Goal: Task Accomplishment & Management: Complete application form

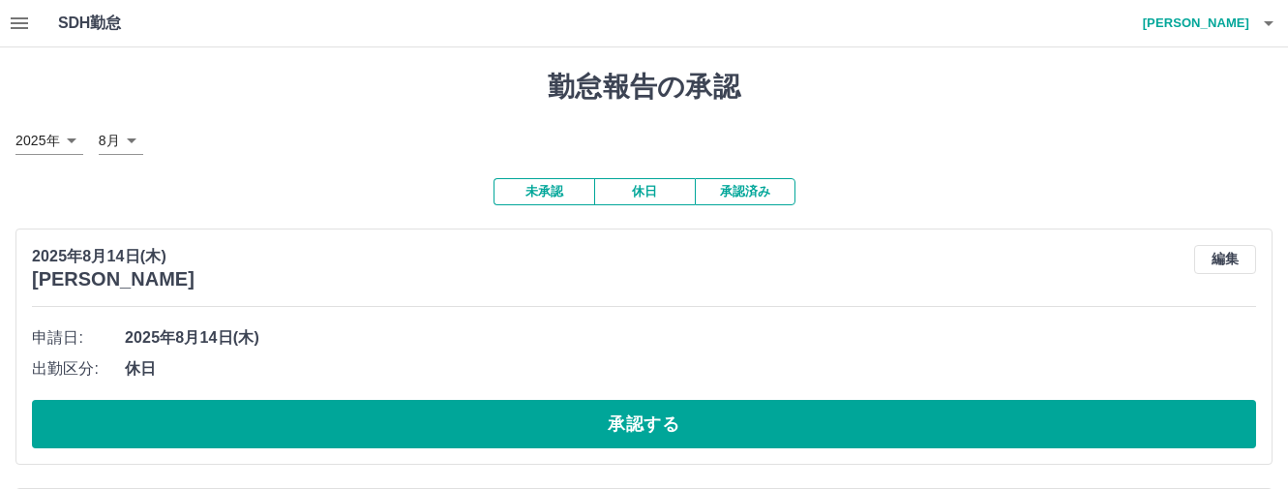
scroll to position [290, 0]
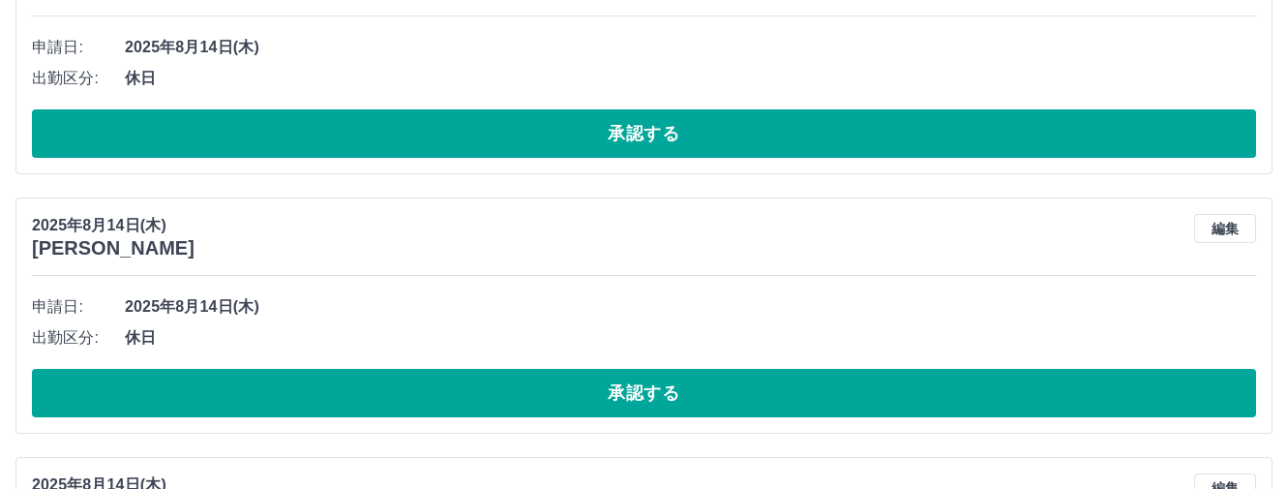
click at [614, 132] on button "承認する" at bounding box center [644, 133] width 1224 height 48
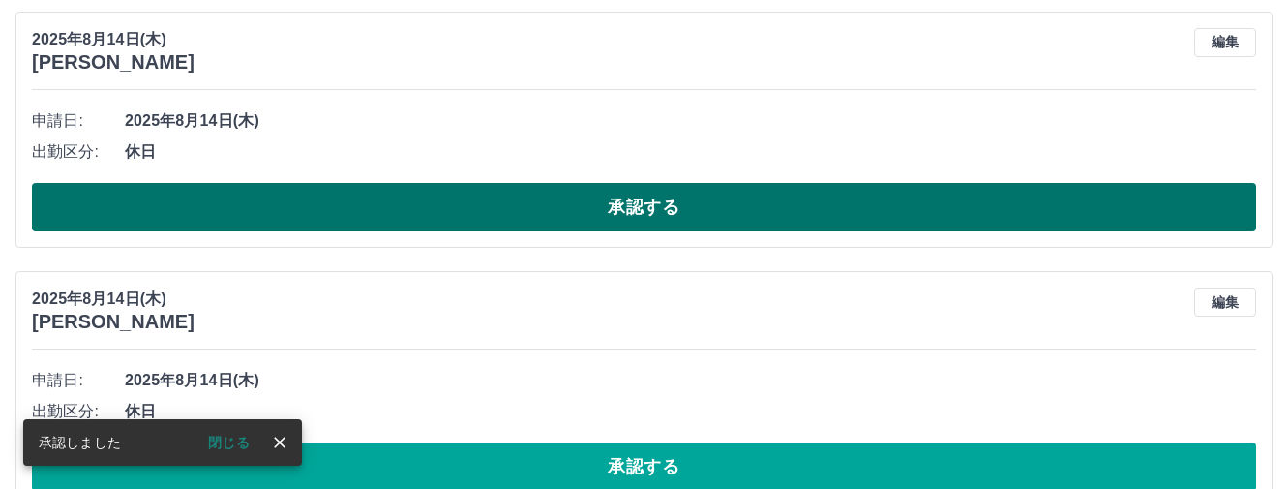
scroll to position [224, 0]
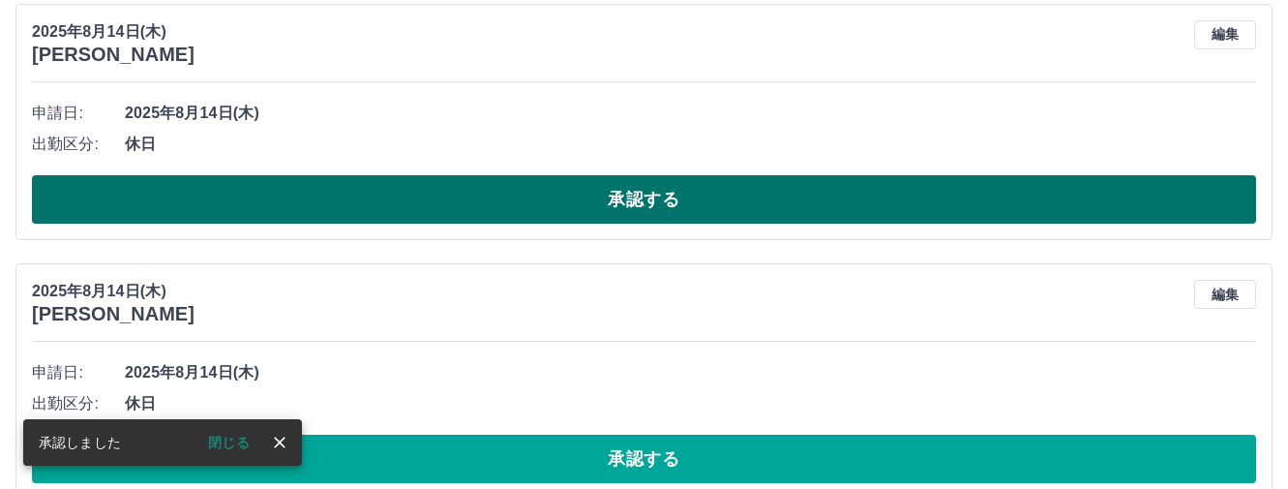
click at [605, 193] on button "承認する" at bounding box center [644, 199] width 1224 height 48
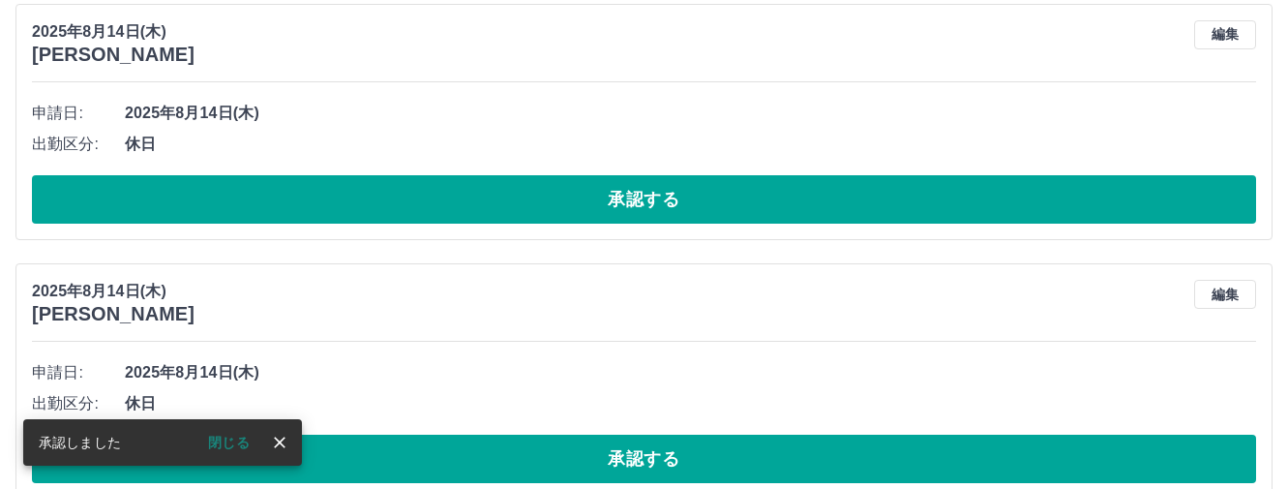
scroll to position [0, 0]
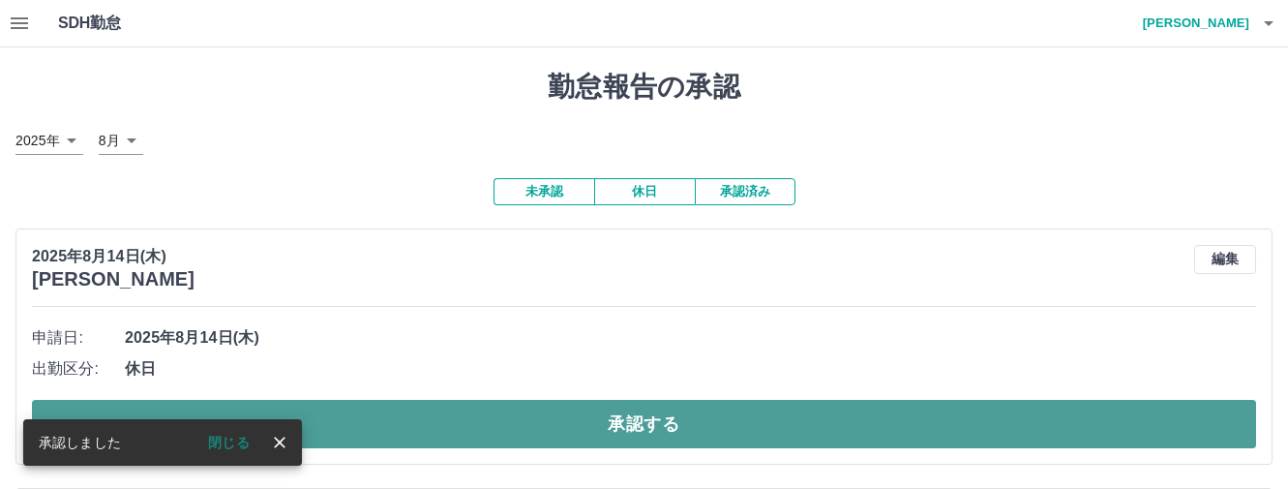
click at [507, 415] on button "承認する" at bounding box center [644, 424] width 1224 height 48
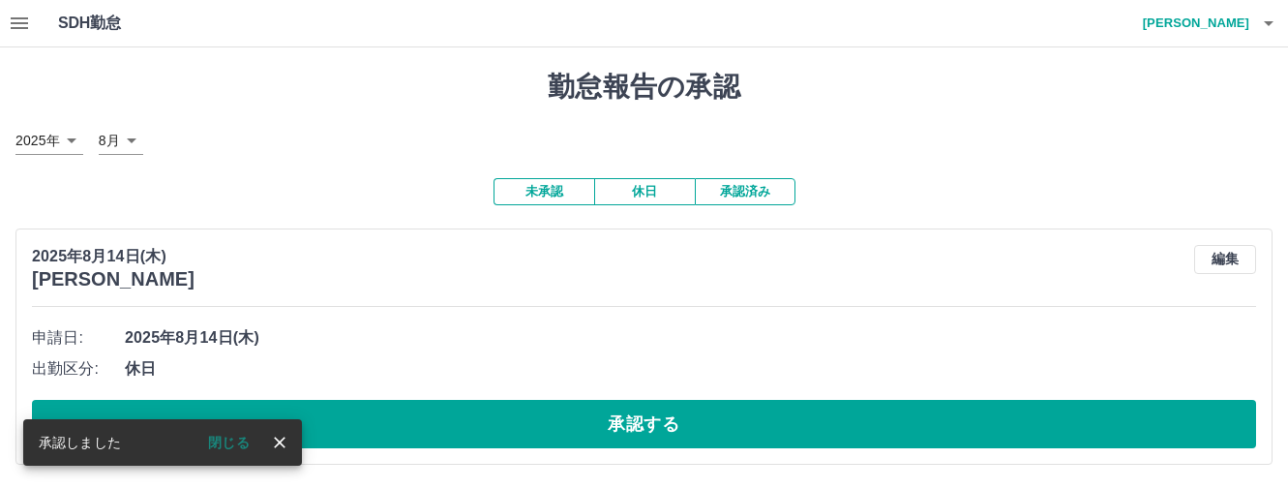
scroll to position [1, 0]
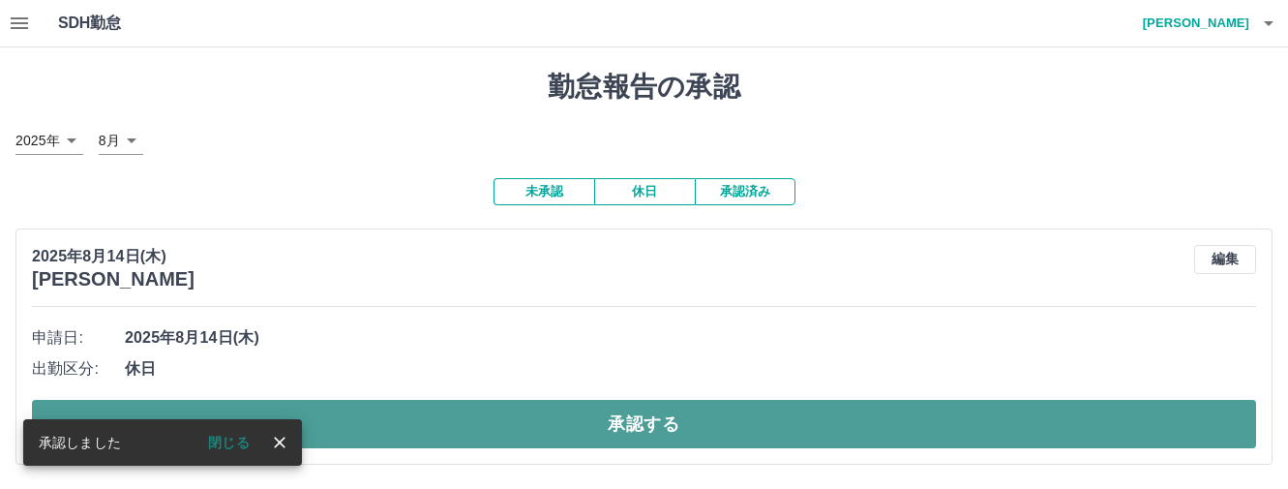
click at [634, 419] on button "承認する" at bounding box center [644, 424] width 1224 height 48
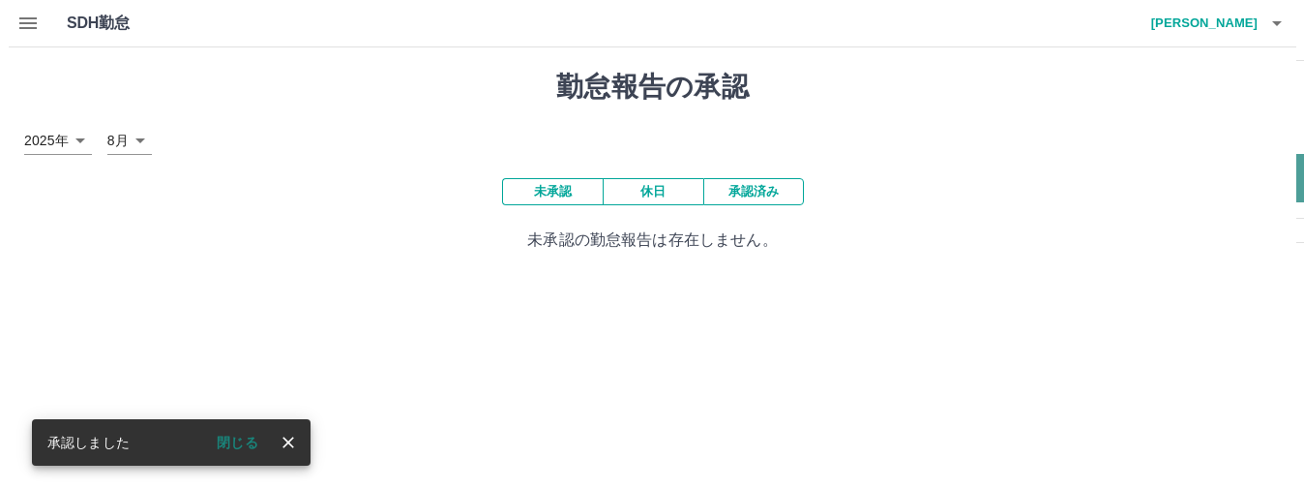
scroll to position [0, 0]
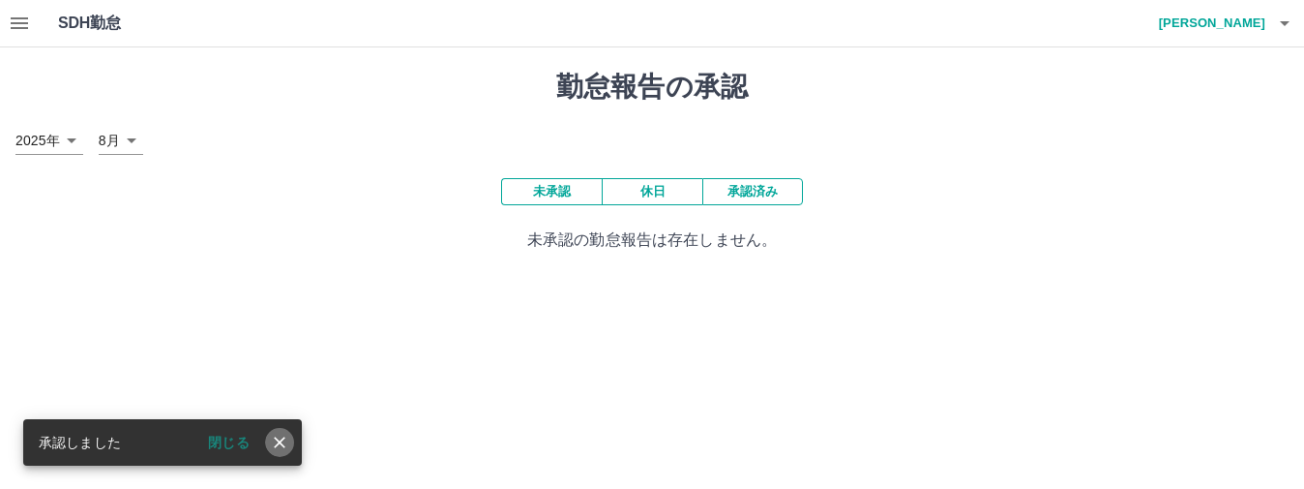
click at [293, 439] on button "close" at bounding box center [279, 442] width 29 height 29
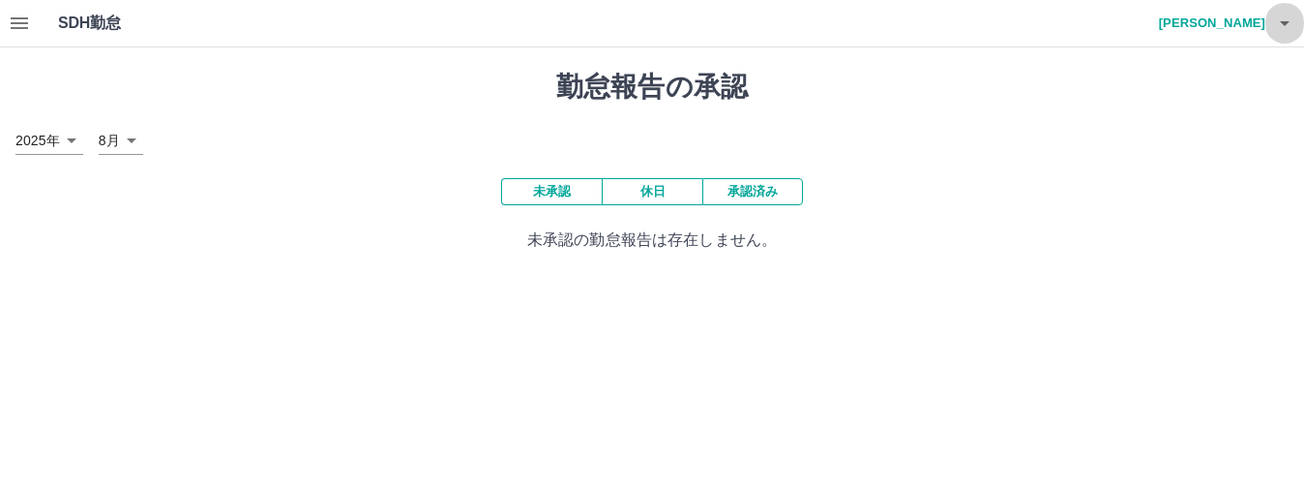
click at [1287, 21] on icon "button" at bounding box center [1284, 23] width 23 height 23
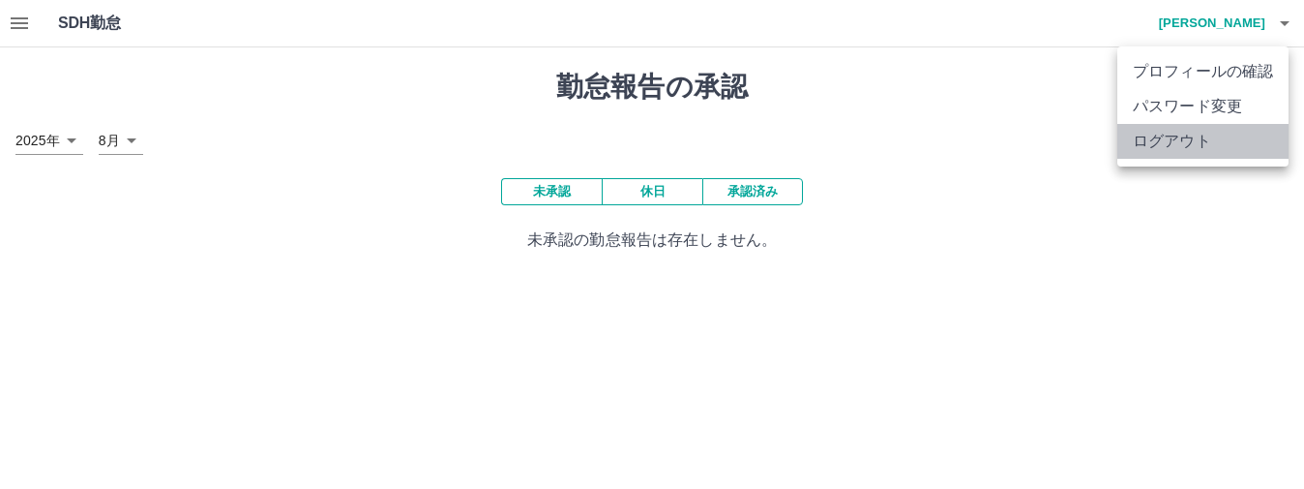
click at [1186, 140] on li "ログアウト" at bounding box center [1203, 141] width 171 height 35
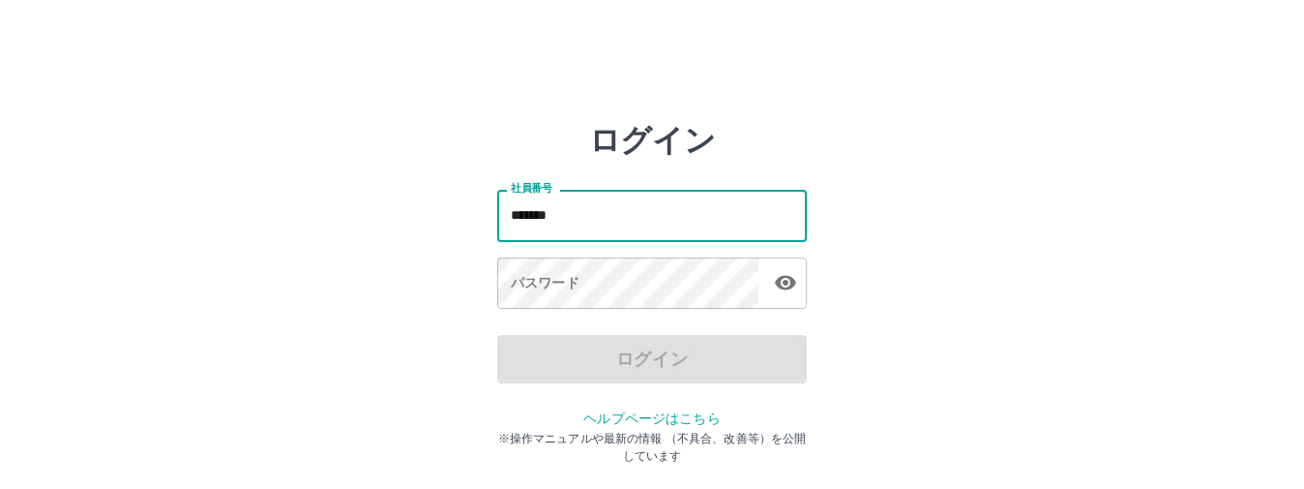
type input "*******"
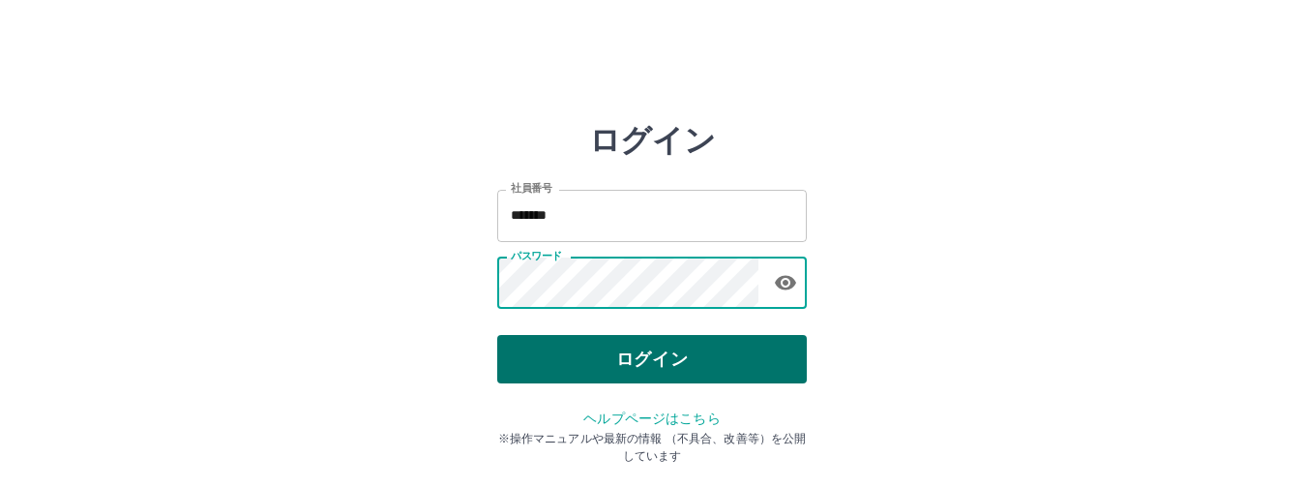
click at [616, 368] on button "ログイン" at bounding box center [652, 359] width 310 height 48
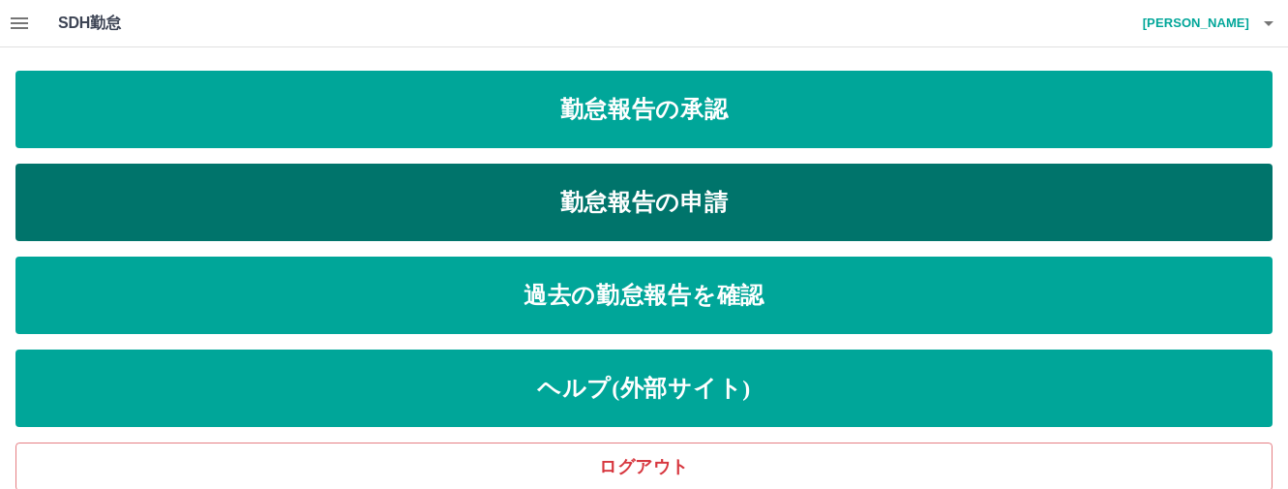
click at [634, 181] on link "勤怠報告の申請" at bounding box center [643, 202] width 1257 height 77
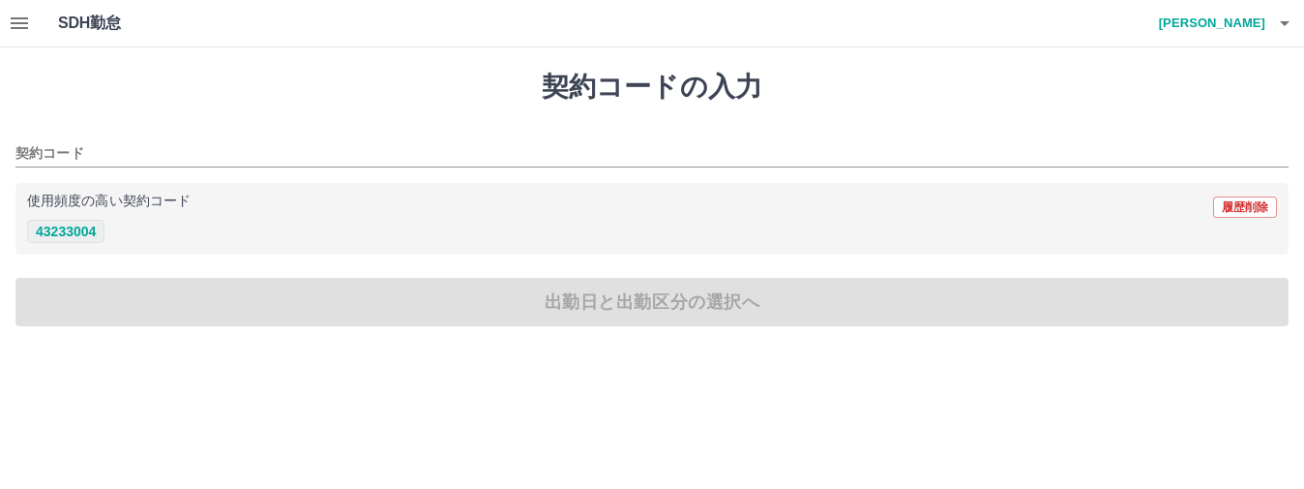
click at [38, 223] on button "43233004" at bounding box center [65, 231] width 77 height 23
type input "********"
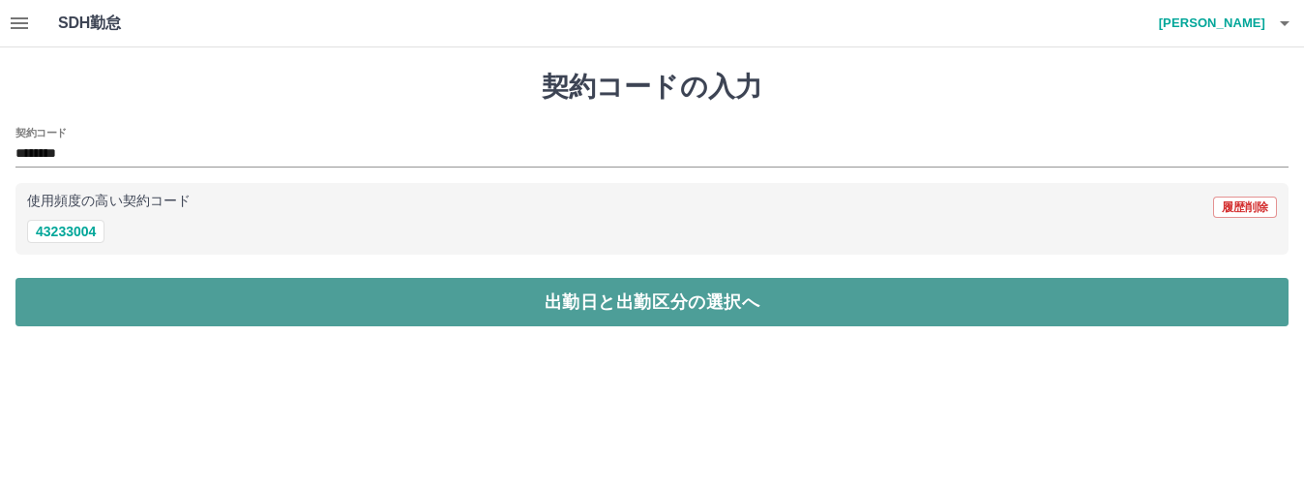
click at [577, 319] on button "出勤日と出勤区分の選択へ" at bounding box center [651, 302] width 1273 height 48
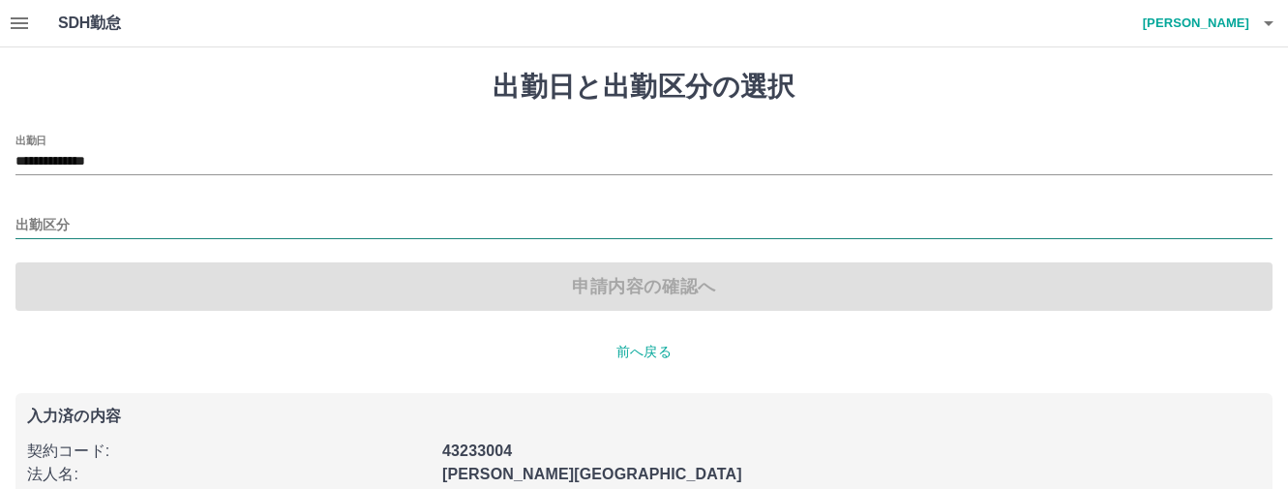
click at [33, 221] on input "出勤区分" at bounding box center [643, 226] width 1257 height 24
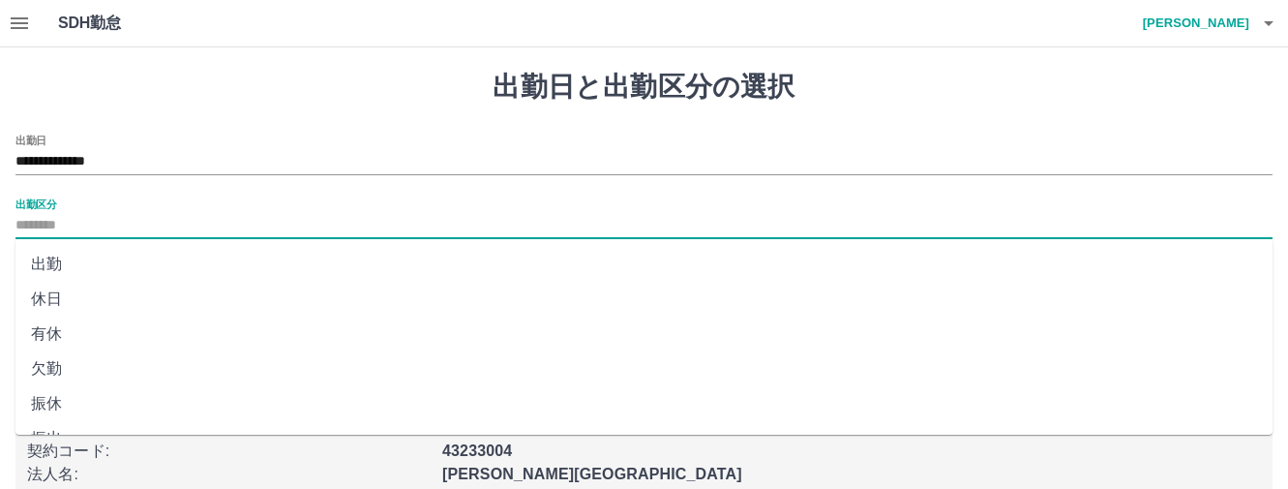
click at [46, 269] on li "出勤" at bounding box center [643, 264] width 1257 height 35
type input "**"
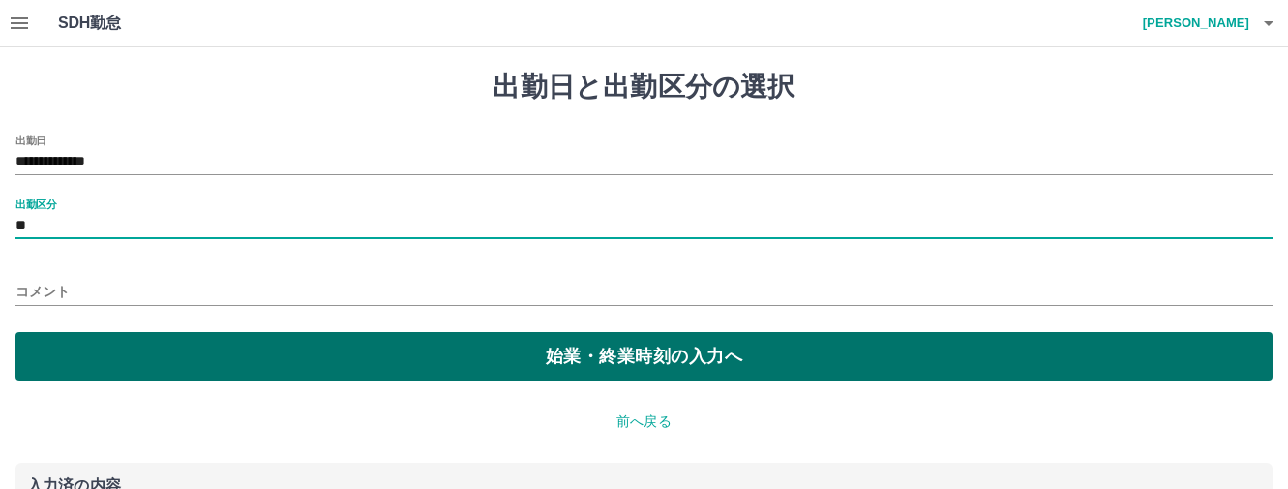
drag, startPoint x: 489, startPoint y: 368, endPoint x: 470, endPoint y: 358, distance: 20.8
click at [489, 367] on button "始業・終業時刻の入力へ" at bounding box center [643, 356] width 1257 height 48
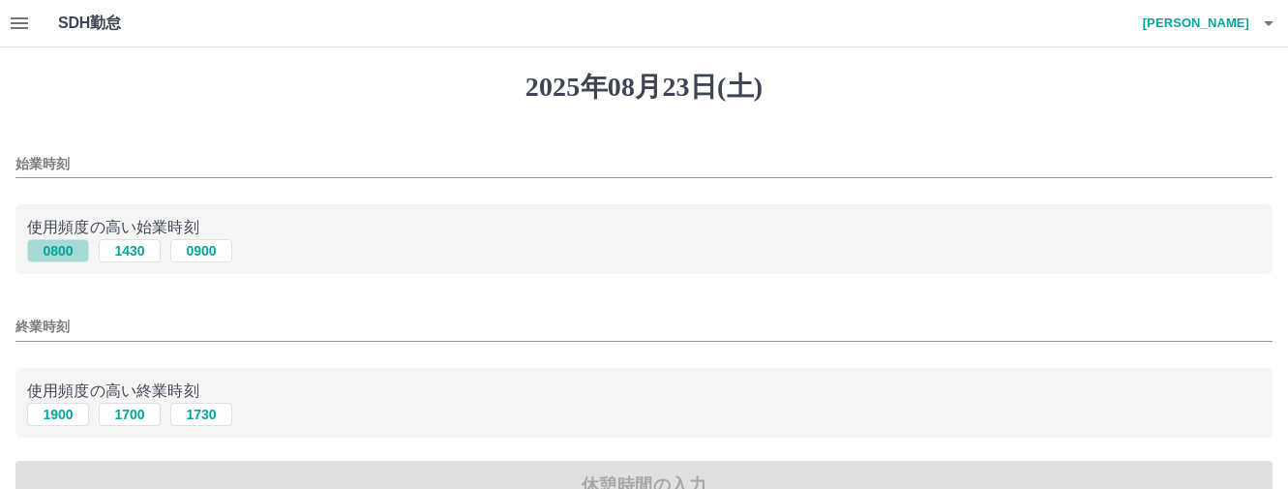
click at [67, 247] on button "0800" at bounding box center [58, 250] width 62 height 23
click at [64, 164] on input "****" at bounding box center [643, 164] width 1257 height 28
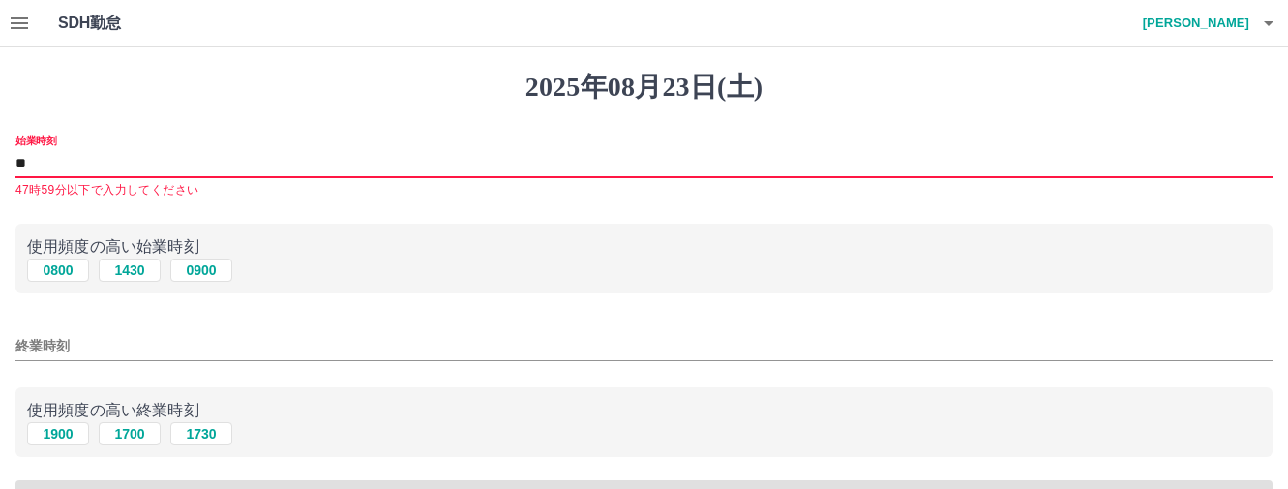
type input "*"
click at [53, 163] on input "始業時刻" at bounding box center [643, 164] width 1257 height 28
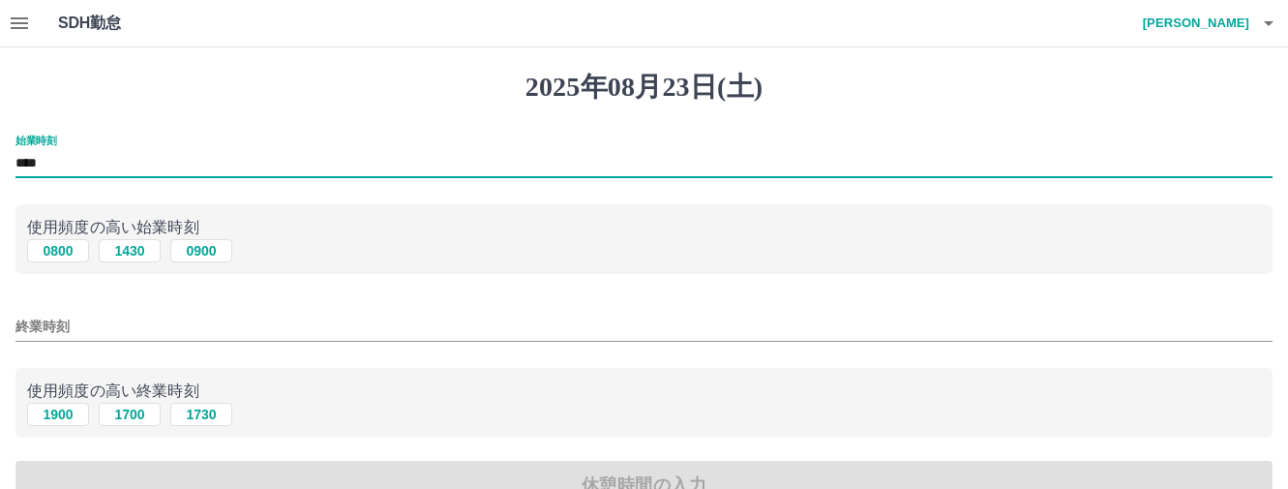
type input "****"
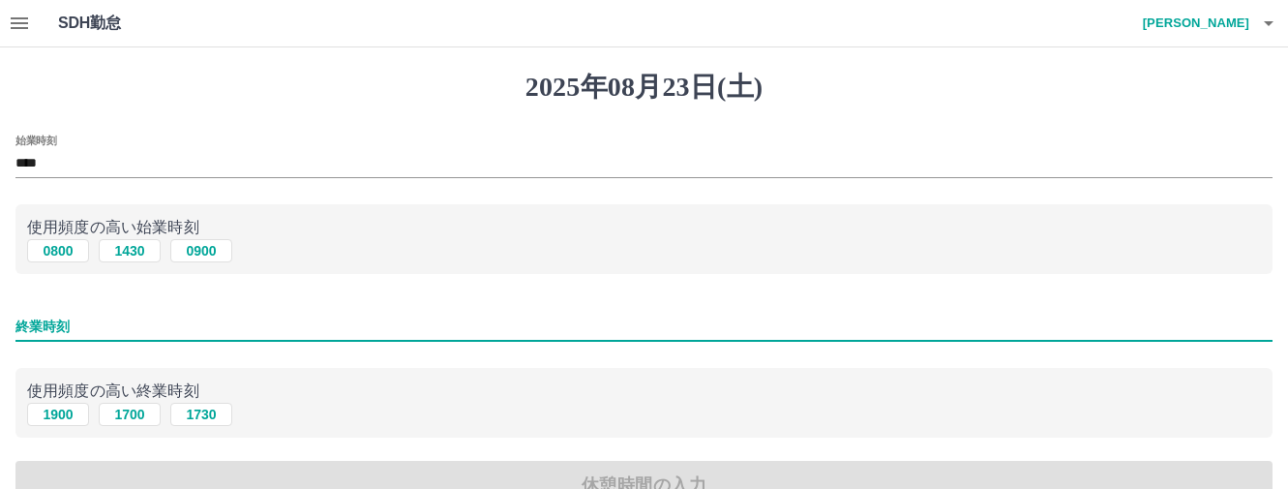
click at [48, 335] on input "終業時刻" at bounding box center [643, 327] width 1257 height 28
type input "****"
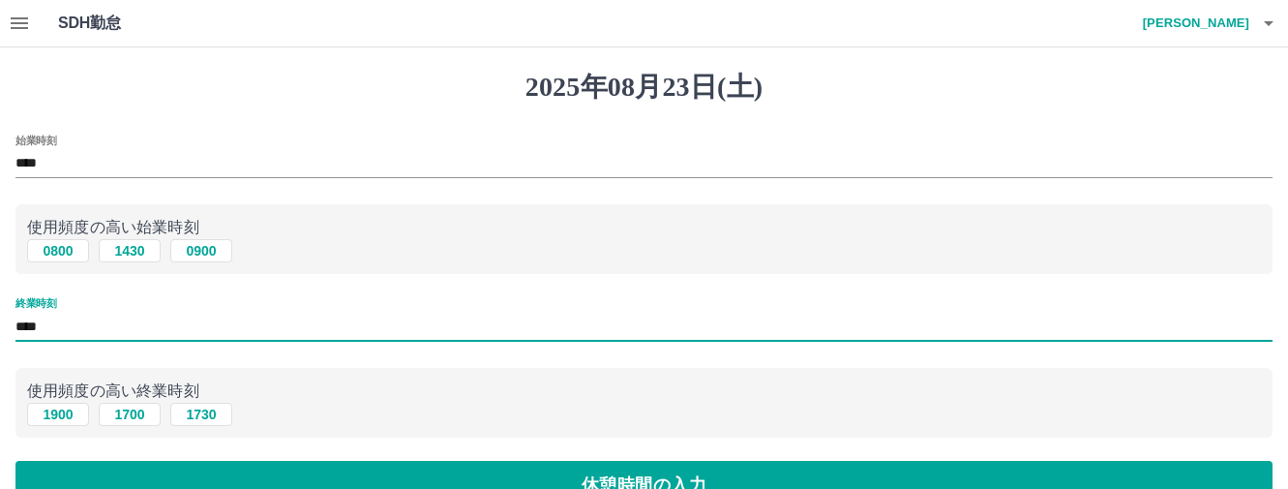
scroll to position [194, 0]
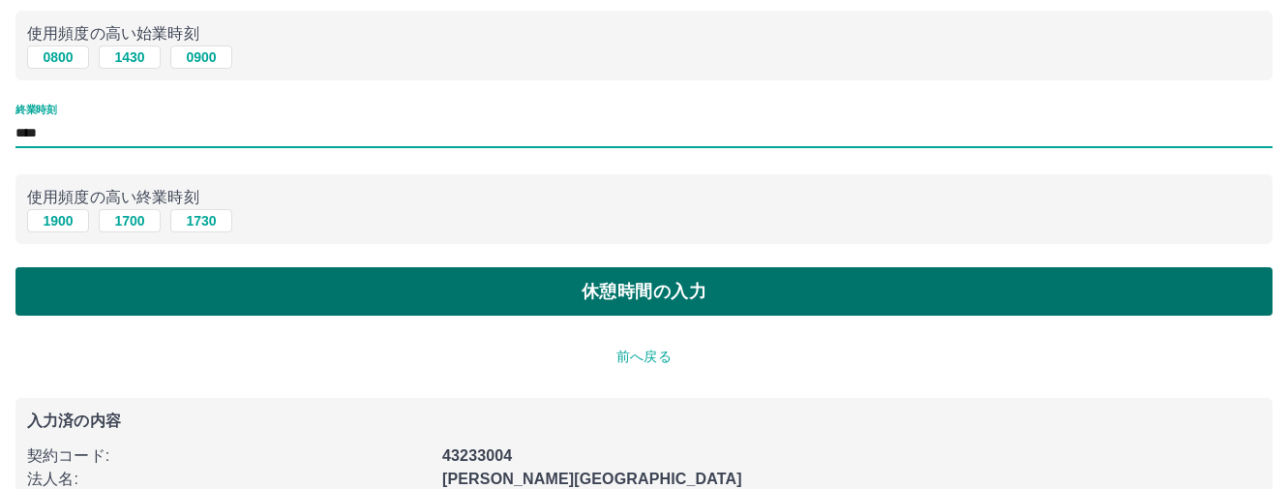
click at [649, 303] on button "休憩時間の入力" at bounding box center [643, 291] width 1257 height 48
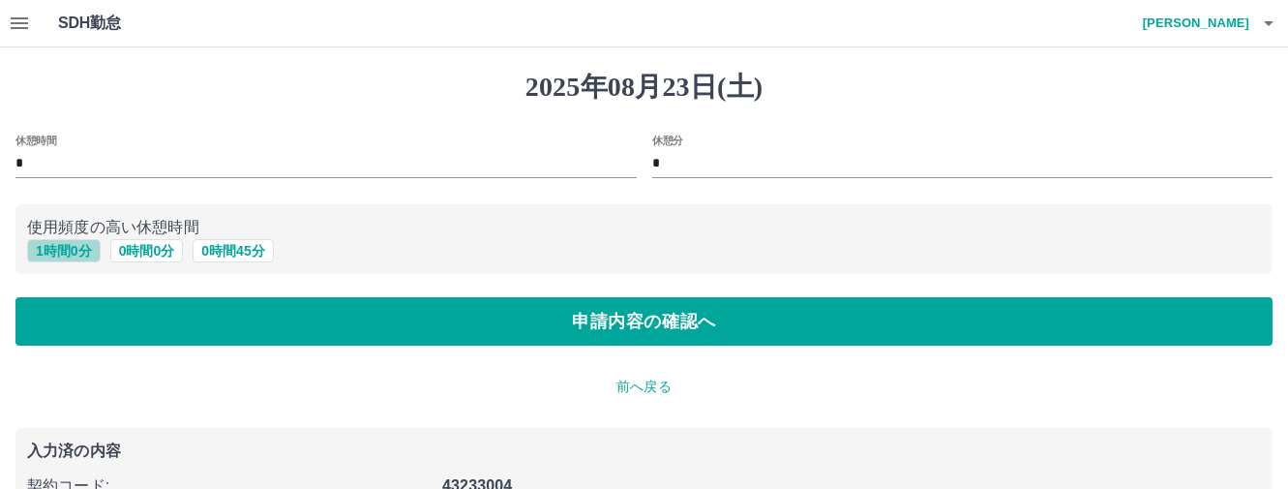
click at [38, 245] on button "1 時間 0 分" at bounding box center [64, 250] width 74 height 23
type input "*"
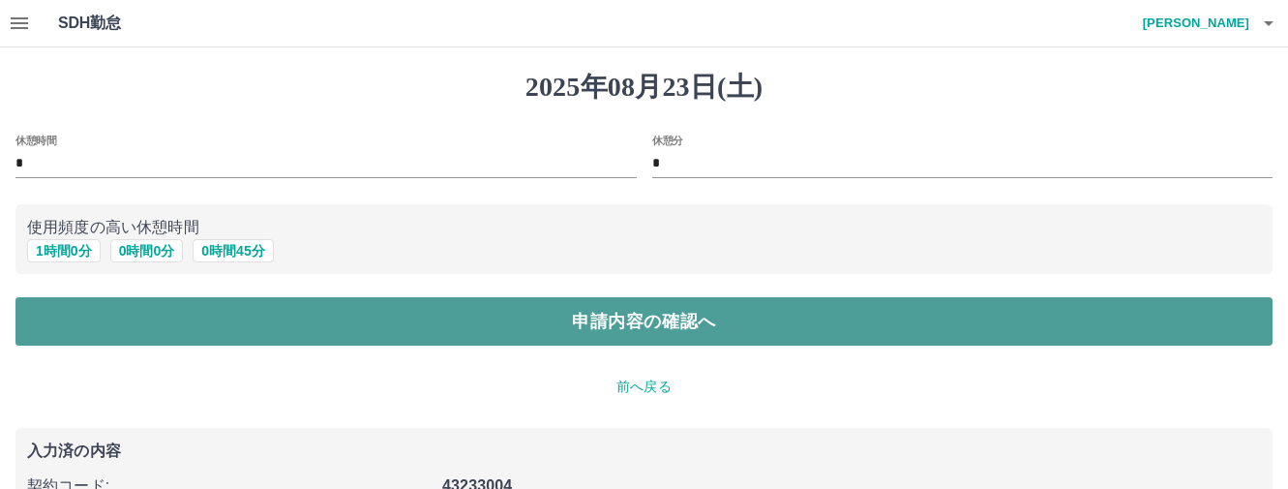
click at [602, 313] on button "申請内容の確認へ" at bounding box center [643, 321] width 1257 height 48
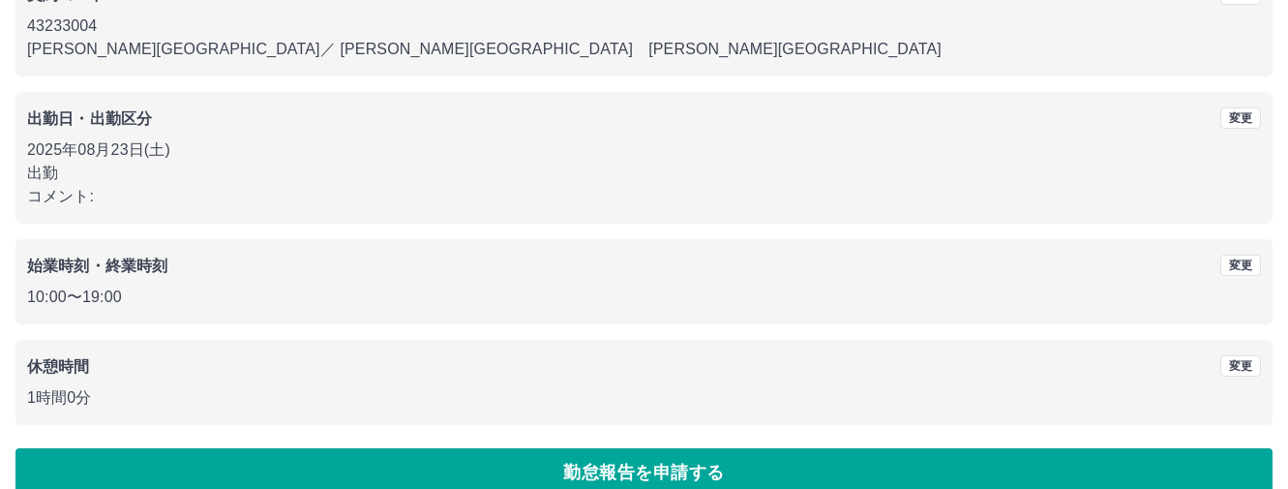
scroll to position [236, 0]
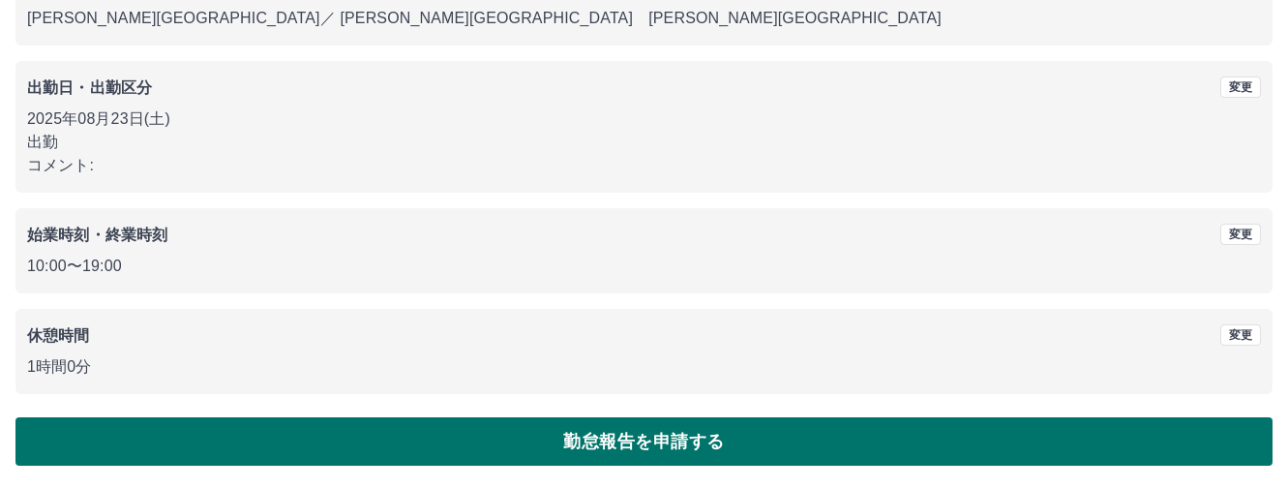
click at [606, 446] on button "勤怠報告を申請する" at bounding box center [643, 441] width 1257 height 48
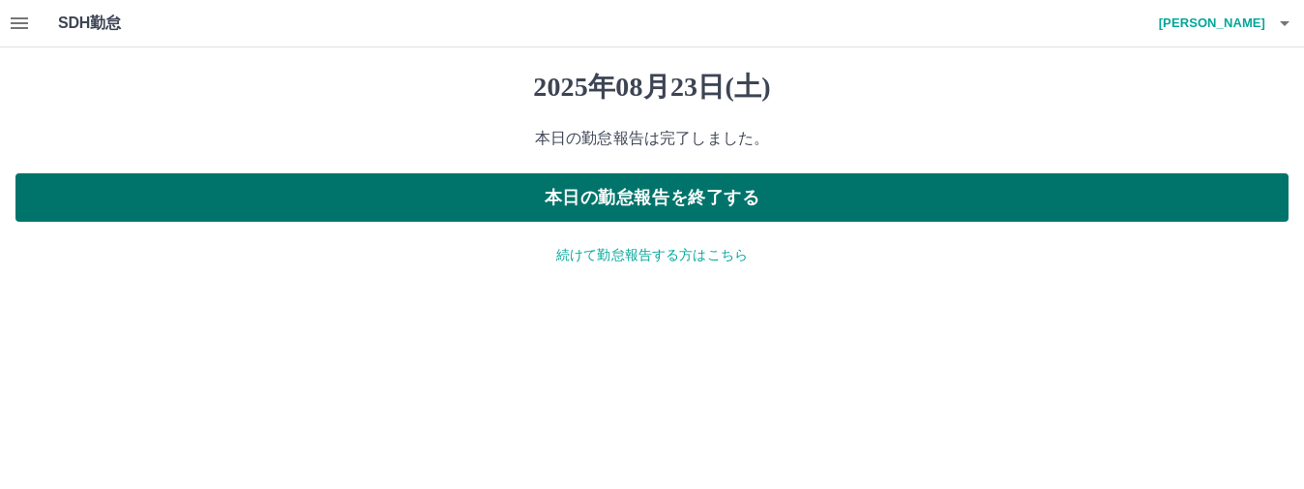
click at [638, 203] on button "本日の勤怠報告を終了する" at bounding box center [651, 197] width 1273 height 48
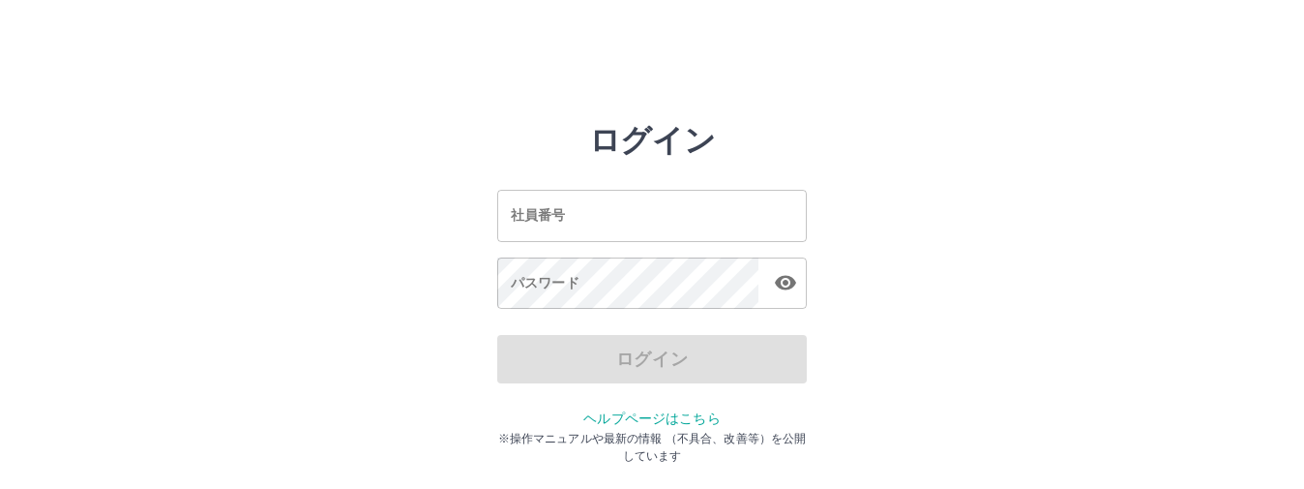
click at [581, 207] on input "社員番号" at bounding box center [652, 215] width 310 height 51
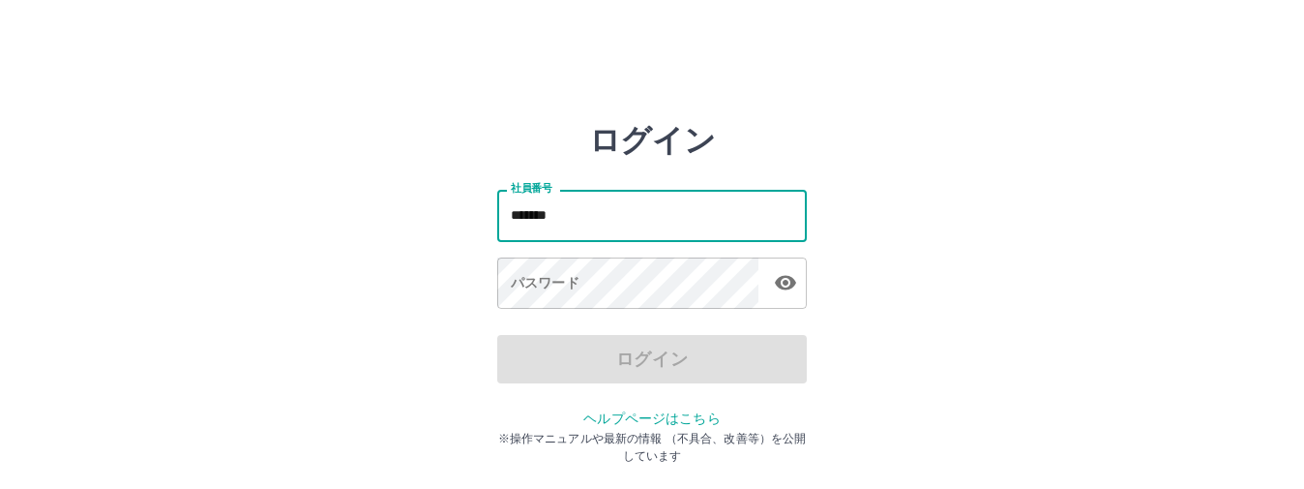
type input "*******"
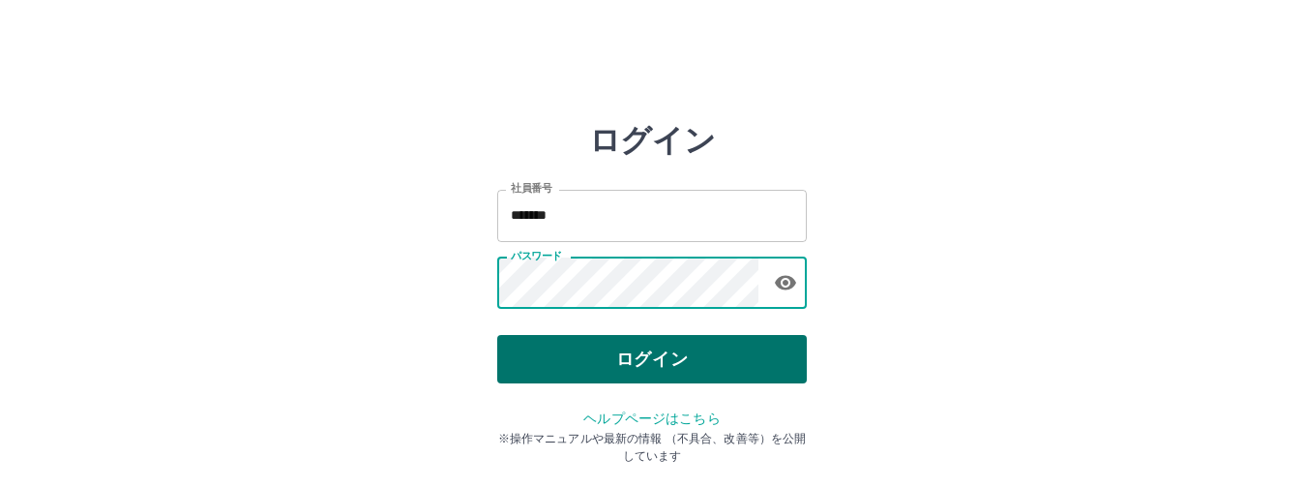
click at [664, 373] on button "ログイン" at bounding box center [652, 359] width 310 height 48
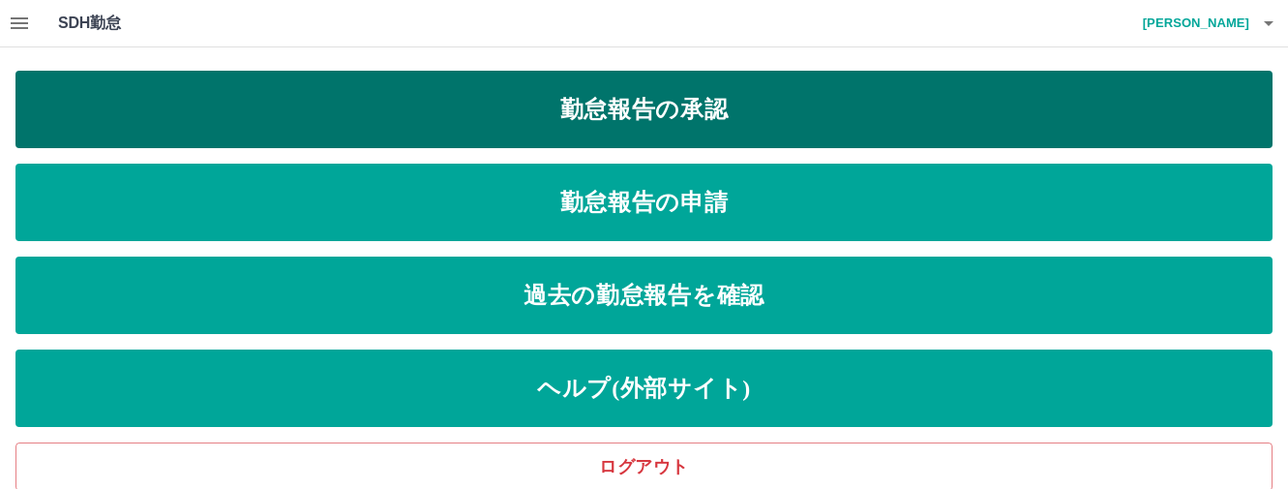
click at [630, 94] on link "勤怠報告の承認" at bounding box center [643, 109] width 1257 height 77
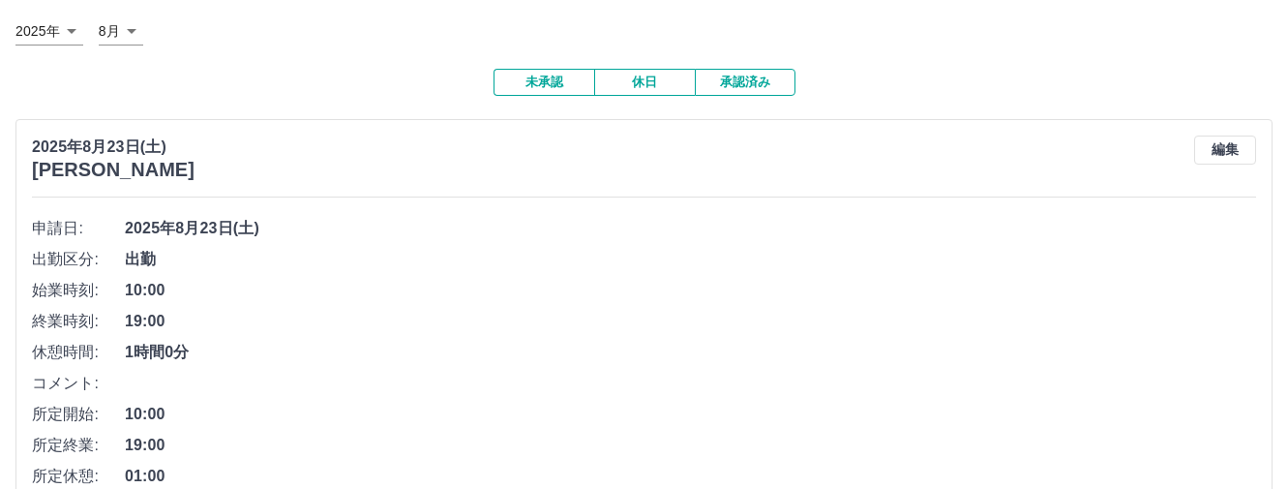
scroll to position [280, 0]
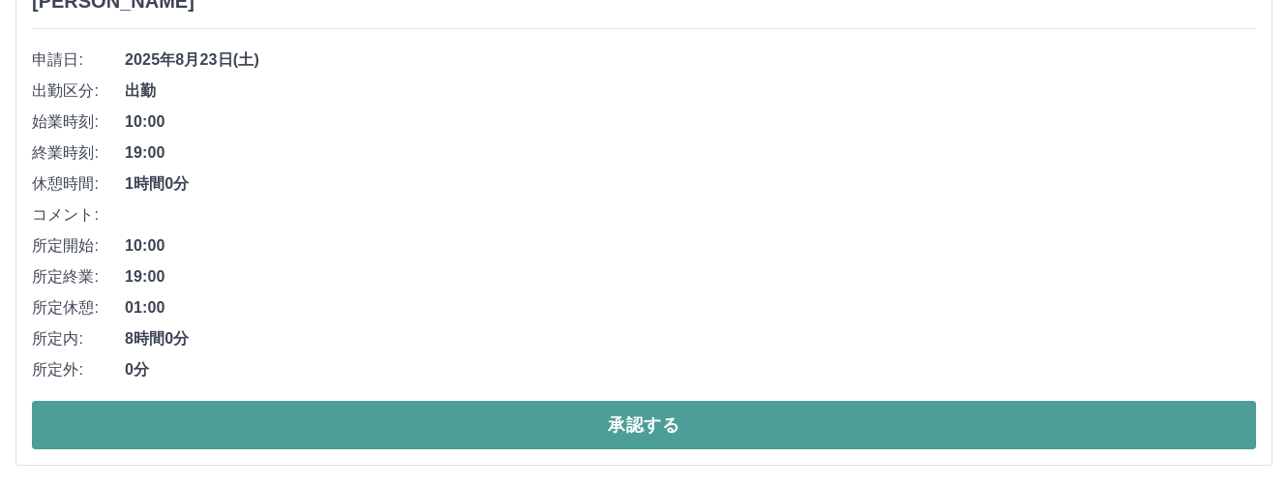
click at [617, 425] on button "承認する" at bounding box center [644, 425] width 1224 height 48
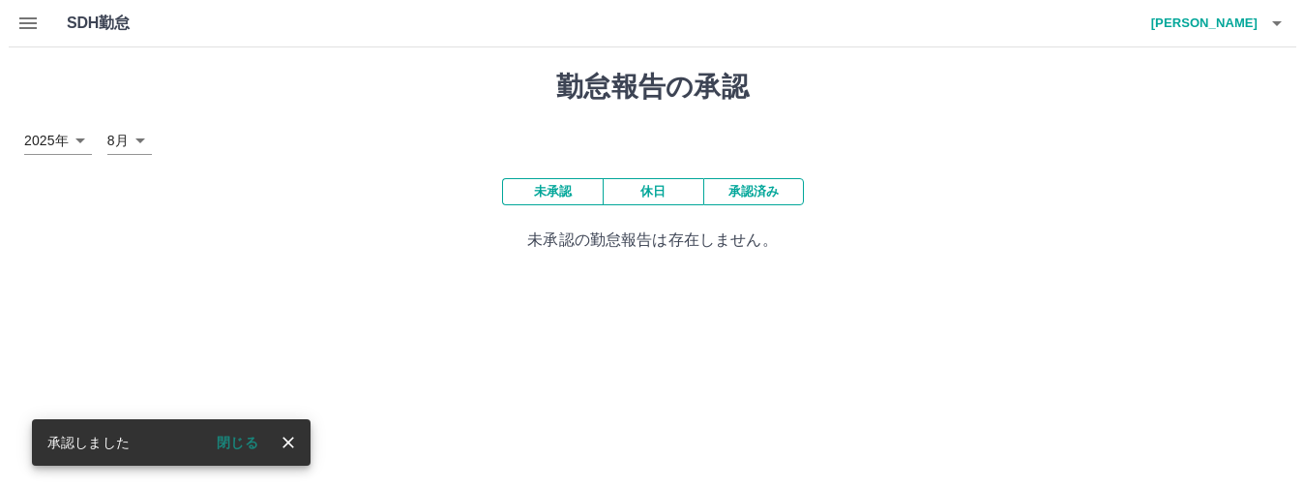
scroll to position [0, 0]
